Goal: Information Seeking & Learning: Find specific fact

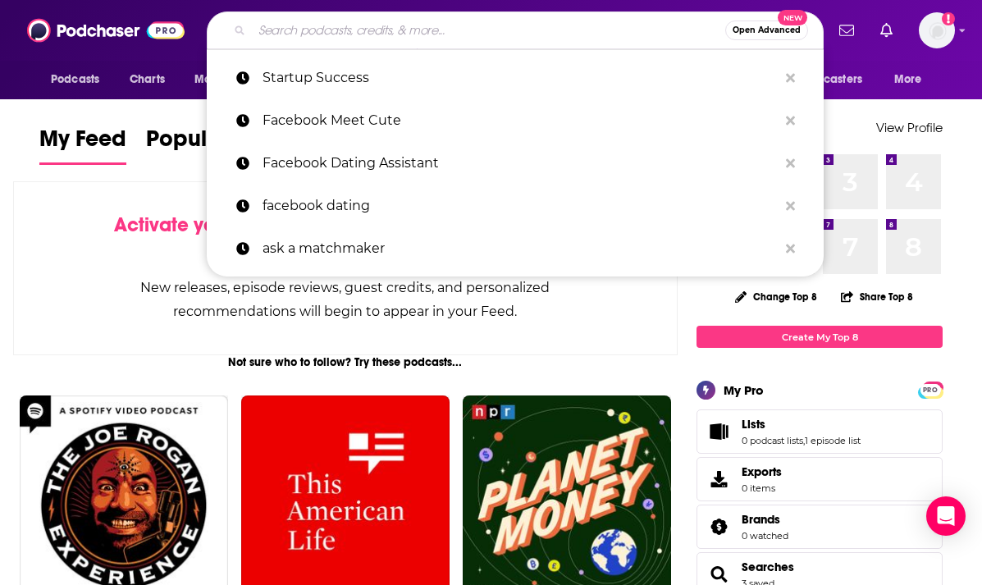
click at [350, 35] on input "Search podcasts, credits, & more..." at bounding box center [488, 30] width 473 height 26
paste input "World of DaaS"
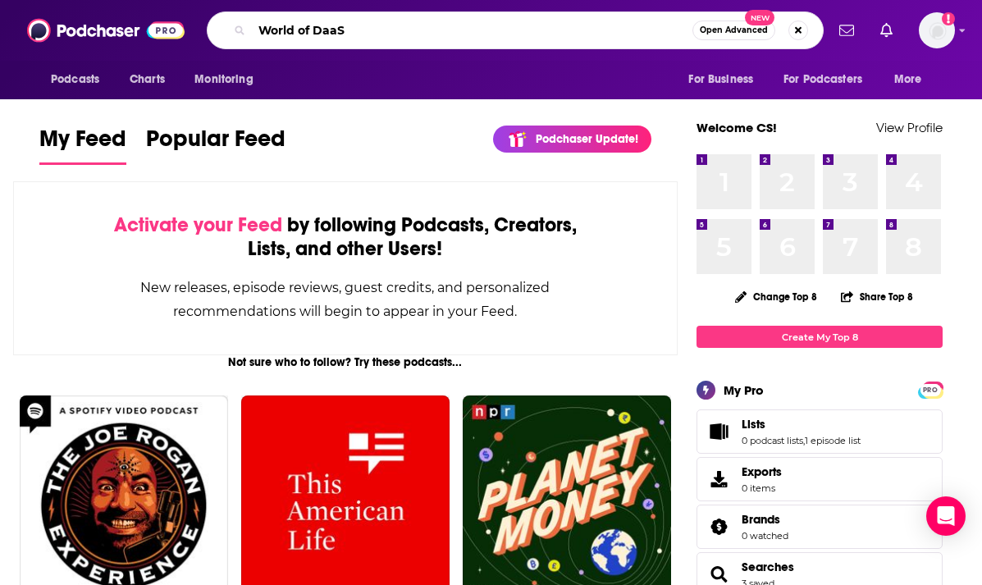
type input "World of DaaS"
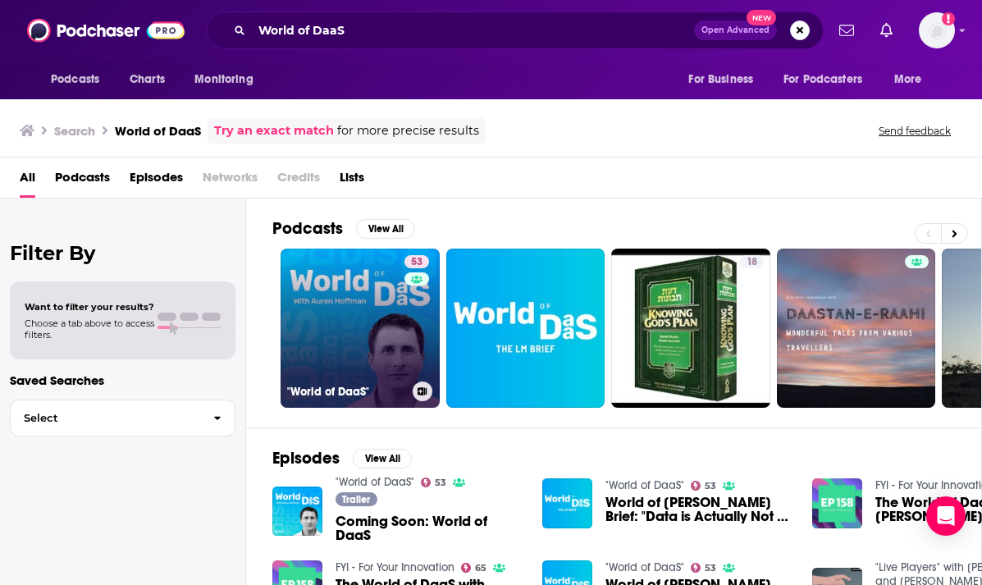
click at [379, 359] on link "53 "World of DaaS"" at bounding box center [360, 328] width 159 height 159
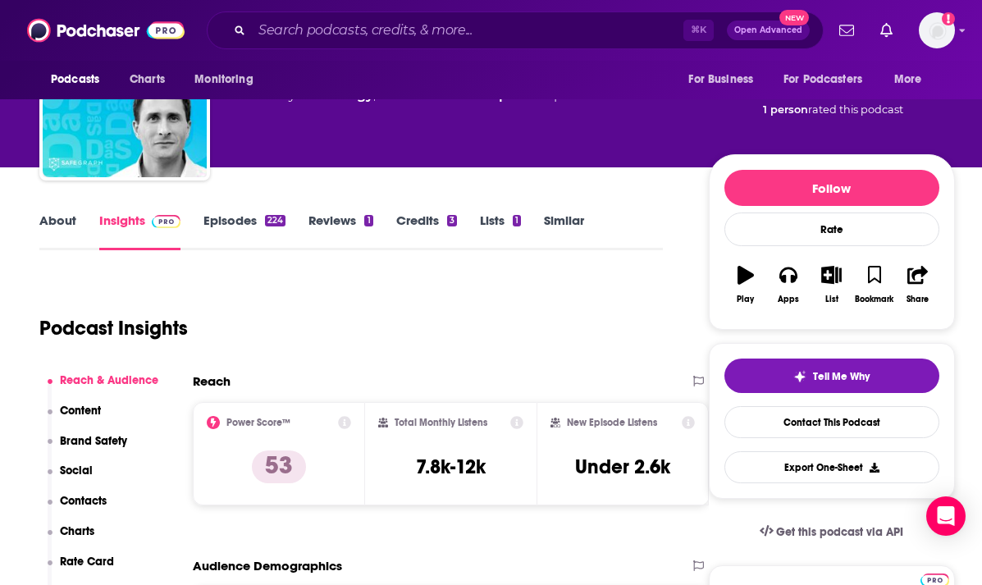
scroll to position [121, 0]
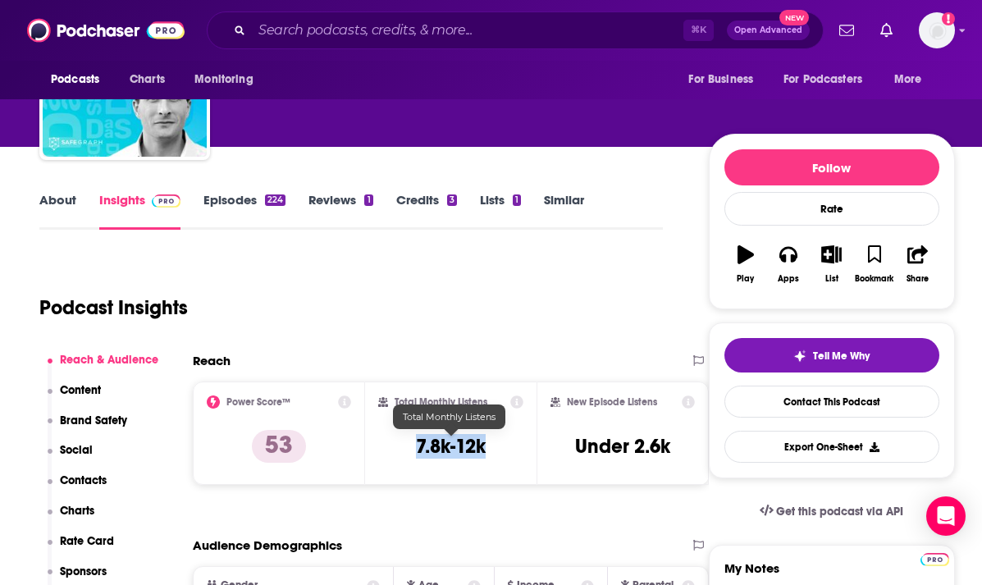
drag, startPoint x: 413, startPoint y: 438, endPoint x: 499, endPoint y: 437, distance: 86.2
click at [499, 438] on div "Total Monthly Listens 7.8k-12k" at bounding box center [451, 433] width 146 height 75
copy h3 "7.8k-12k"
